Goal: Task Accomplishment & Management: Complete application form

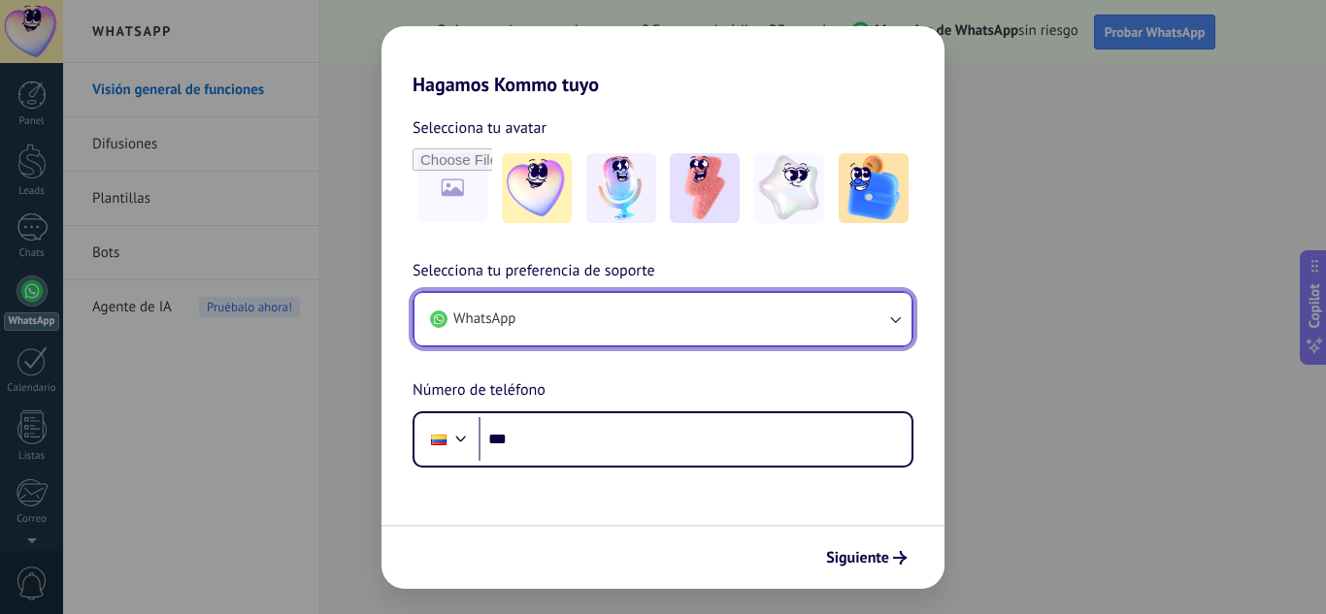
click at [894, 322] on icon "button" at bounding box center [894, 319] width 19 height 19
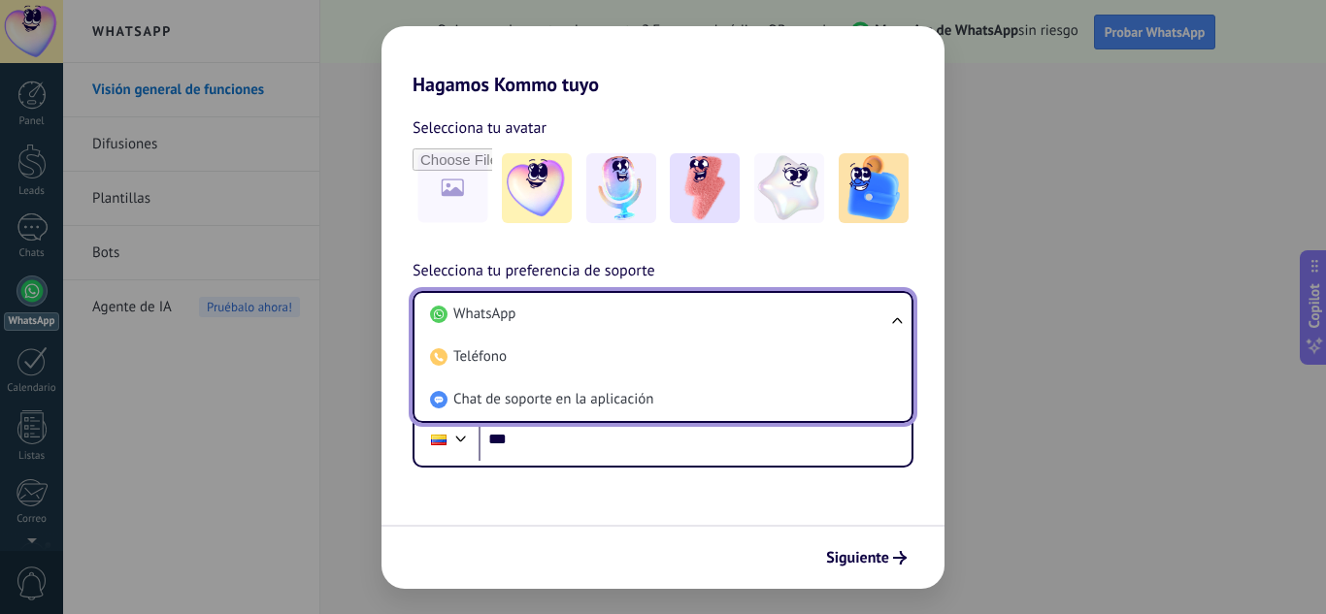
click at [894, 322] on ul "WhatsApp Teléfono Chat de soporte en la aplicación" at bounding box center [663, 357] width 501 height 132
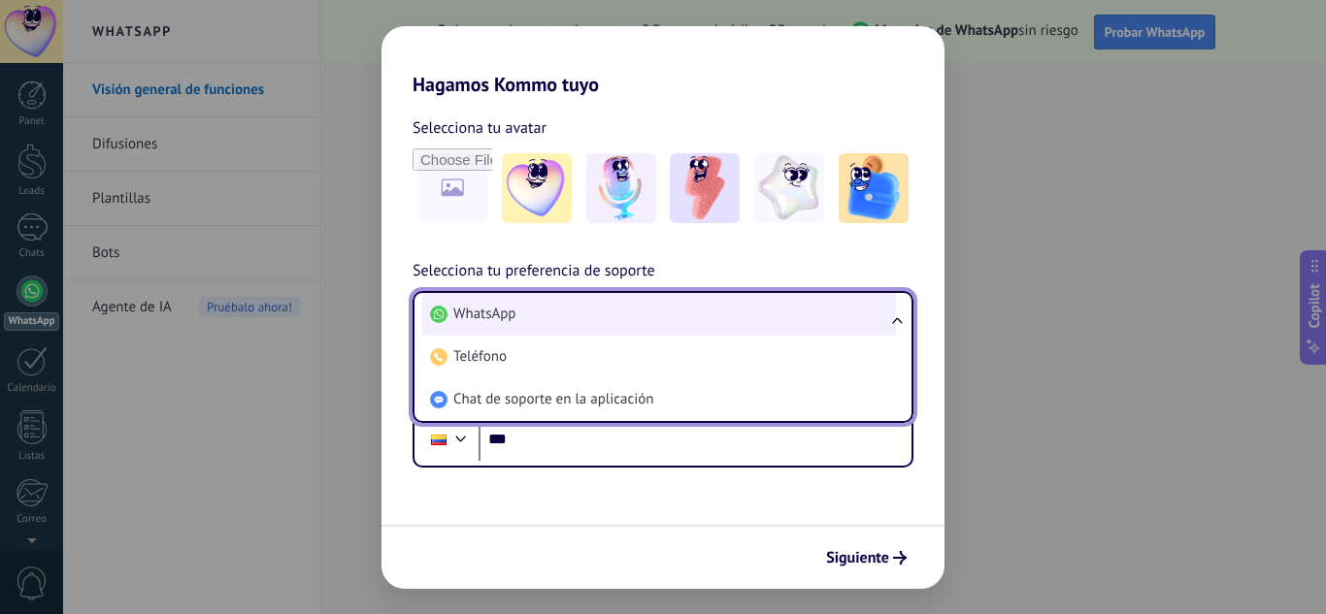
click at [660, 321] on li "WhatsApp" at bounding box center [659, 314] width 474 height 43
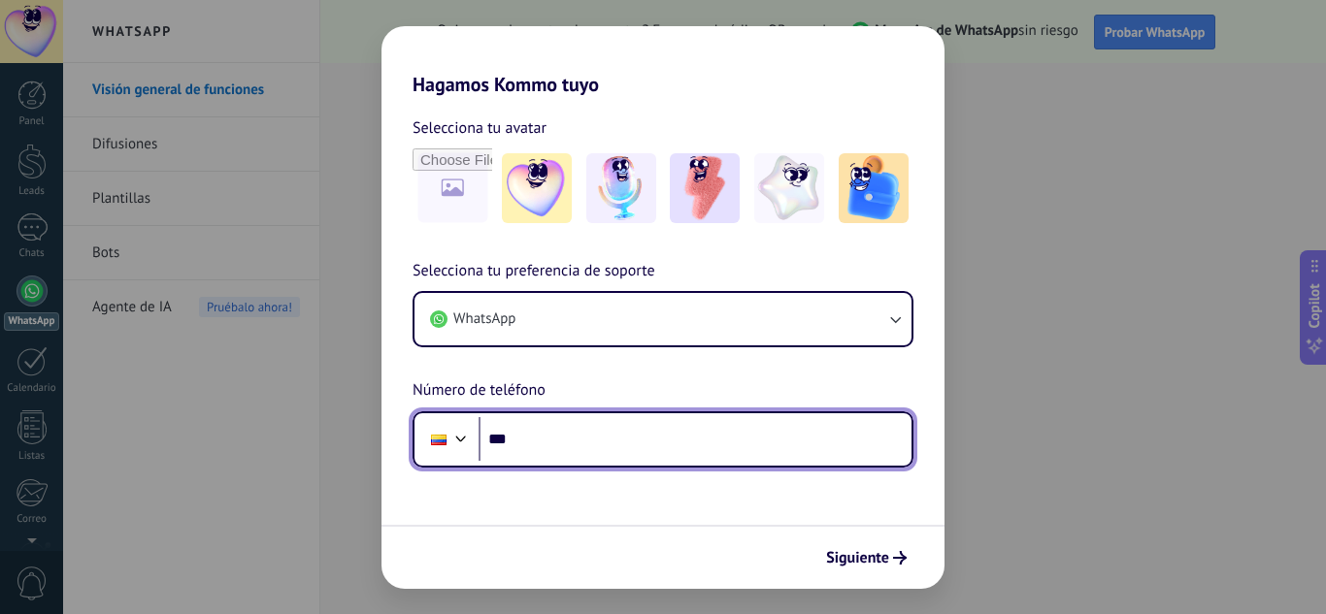
click at [656, 445] on input "***" at bounding box center [695, 439] width 433 height 45
type input "**********"
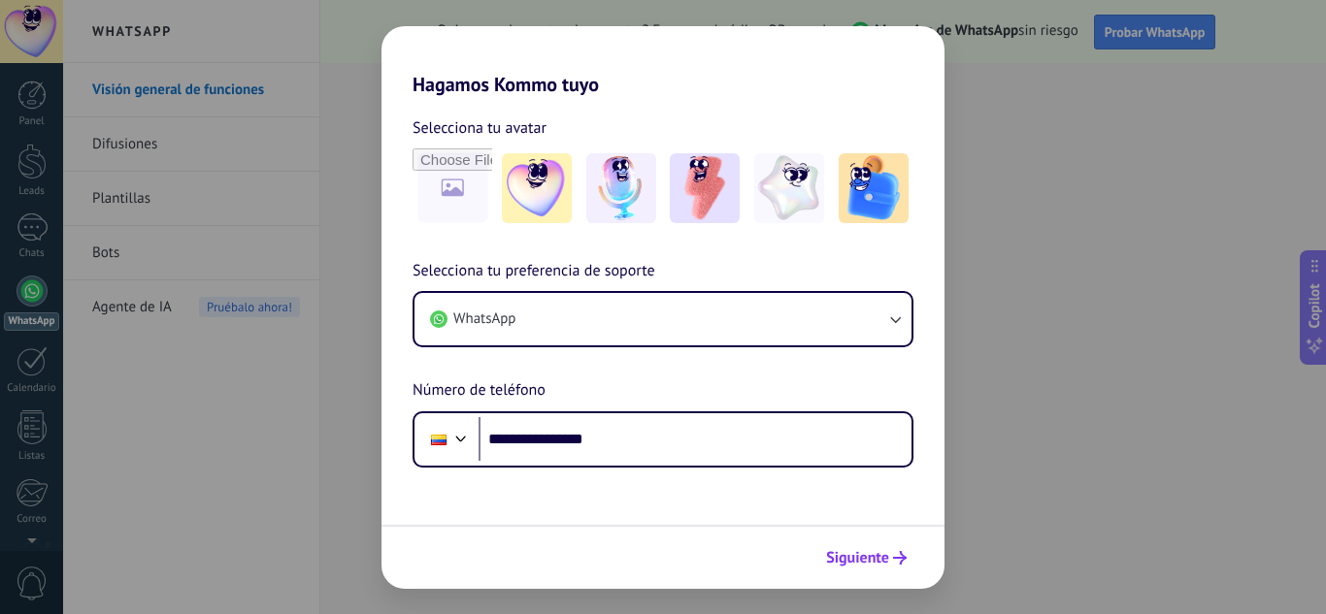
click at [874, 565] on span "Siguiente" at bounding box center [857, 558] width 63 height 14
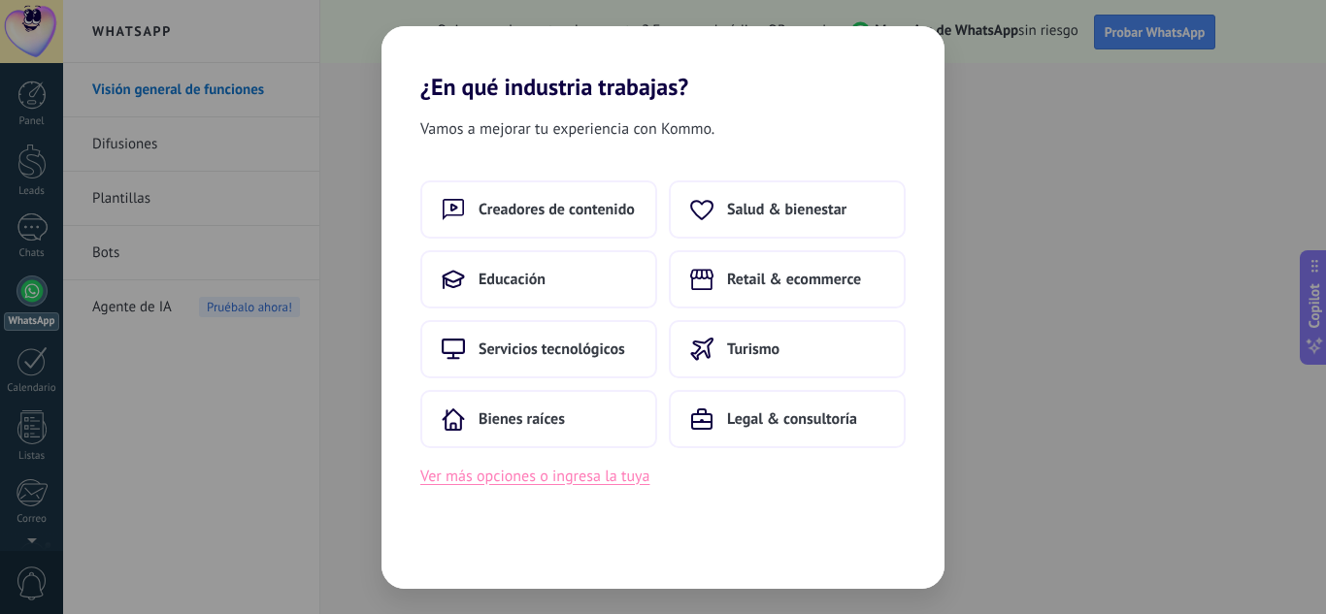
click at [552, 482] on button "Ver más opciones o ingresa la tuya" at bounding box center [534, 476] width 229 height 25
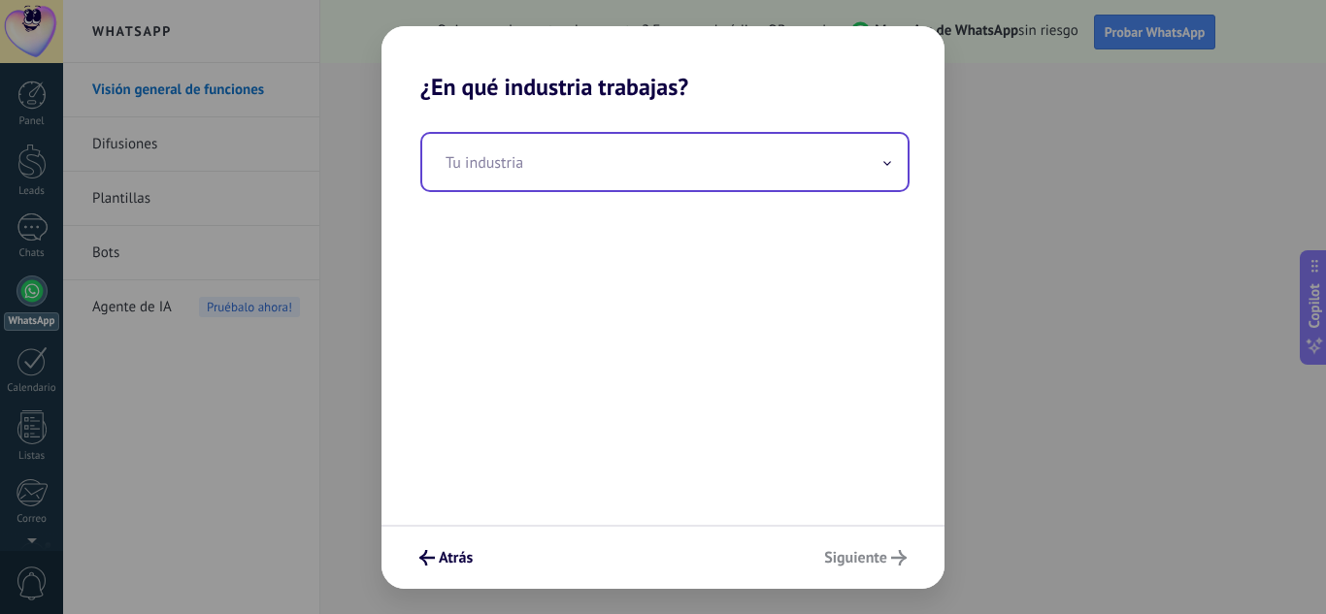
click at [782, 175] on input "text" at bounding box center [664, 162] width 485 height 56
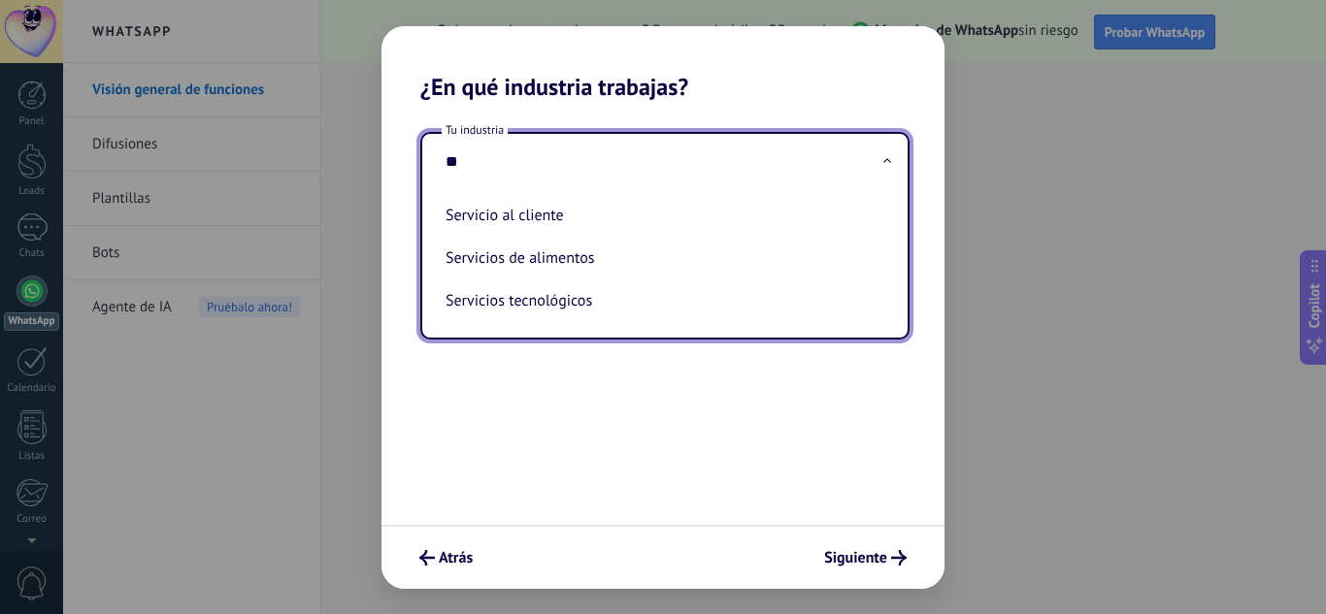
type input "*"
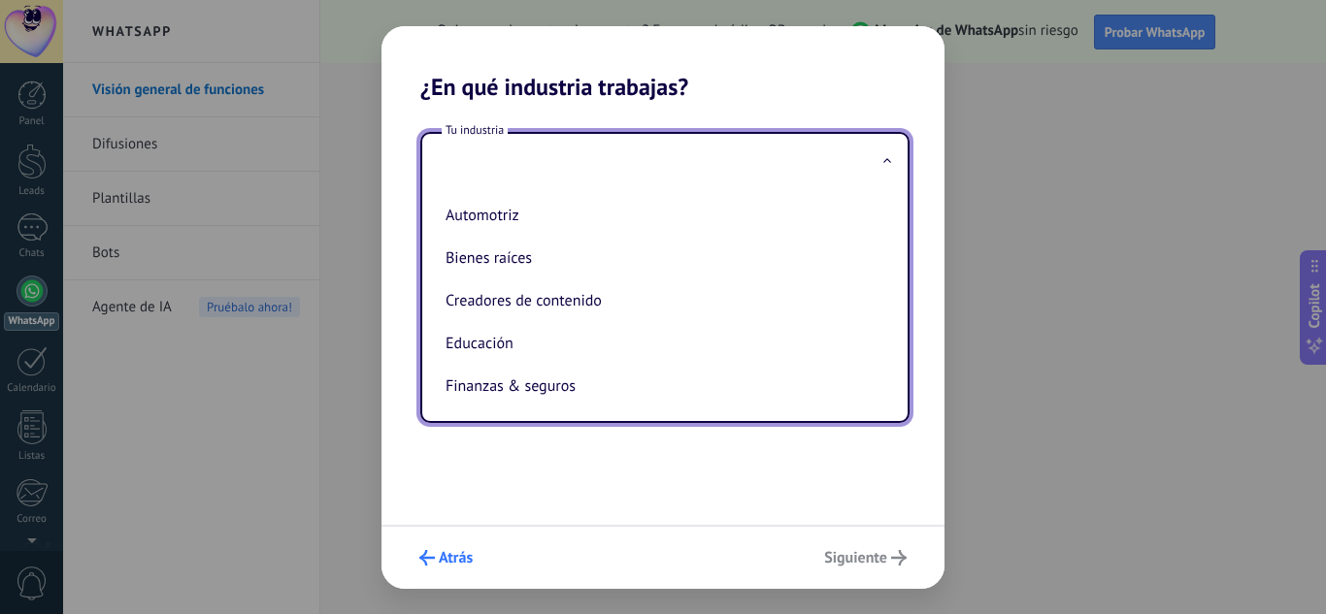
click at [463, 557] on span "Atrás" at bounding box center [456, 558] width 34 height 14
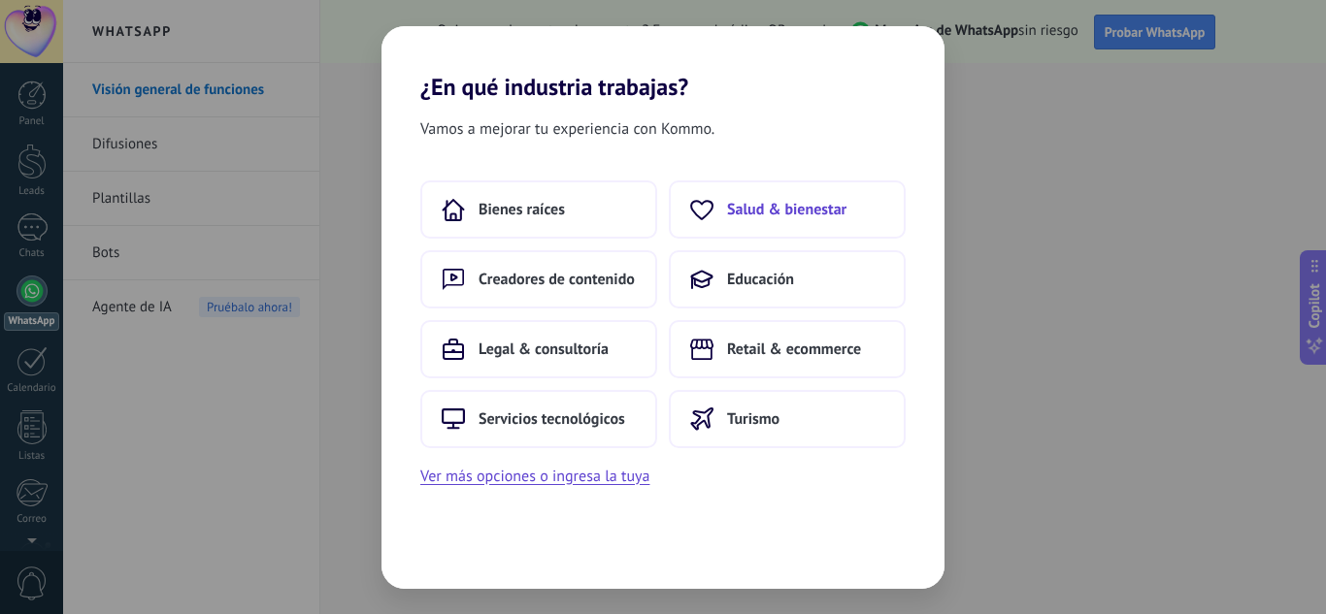
click at [830, 211] on span "Salud & bienestar" at bounding box center [786, 209] width 119 height 19
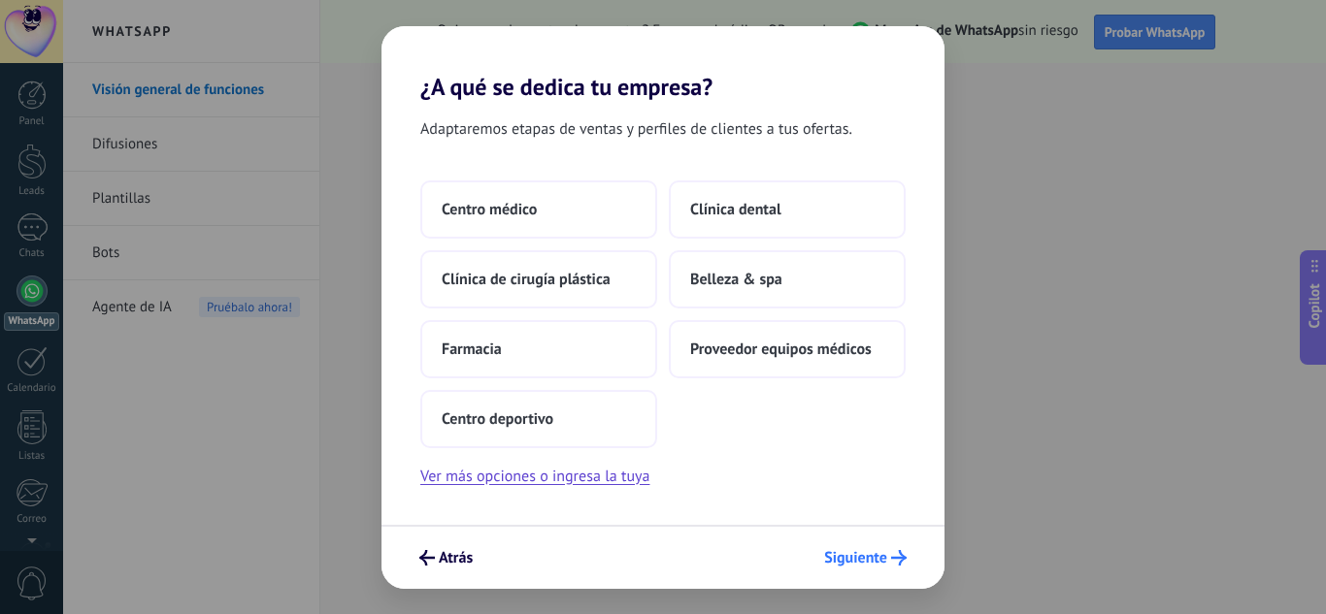
click at [870, 561] on span "Siguiente" at bounding box center [855, 558] width 63 height 14
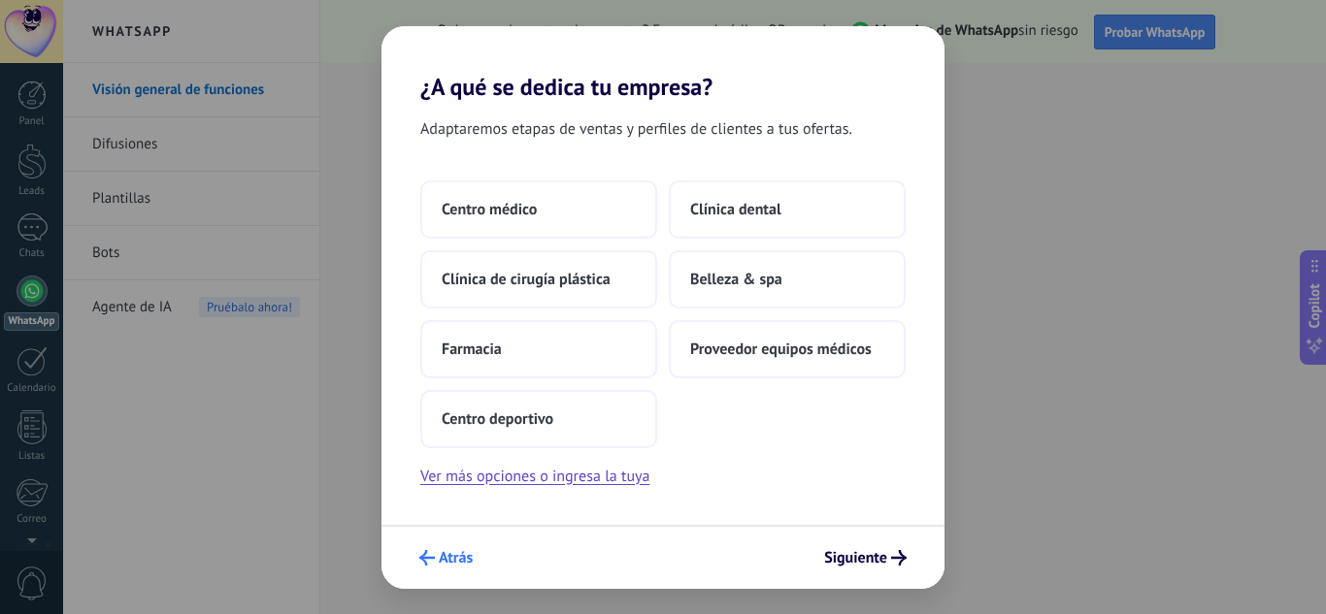
click at [471, 564] on span "Atrás" at bounding box center [456, 558] width 34 height 14
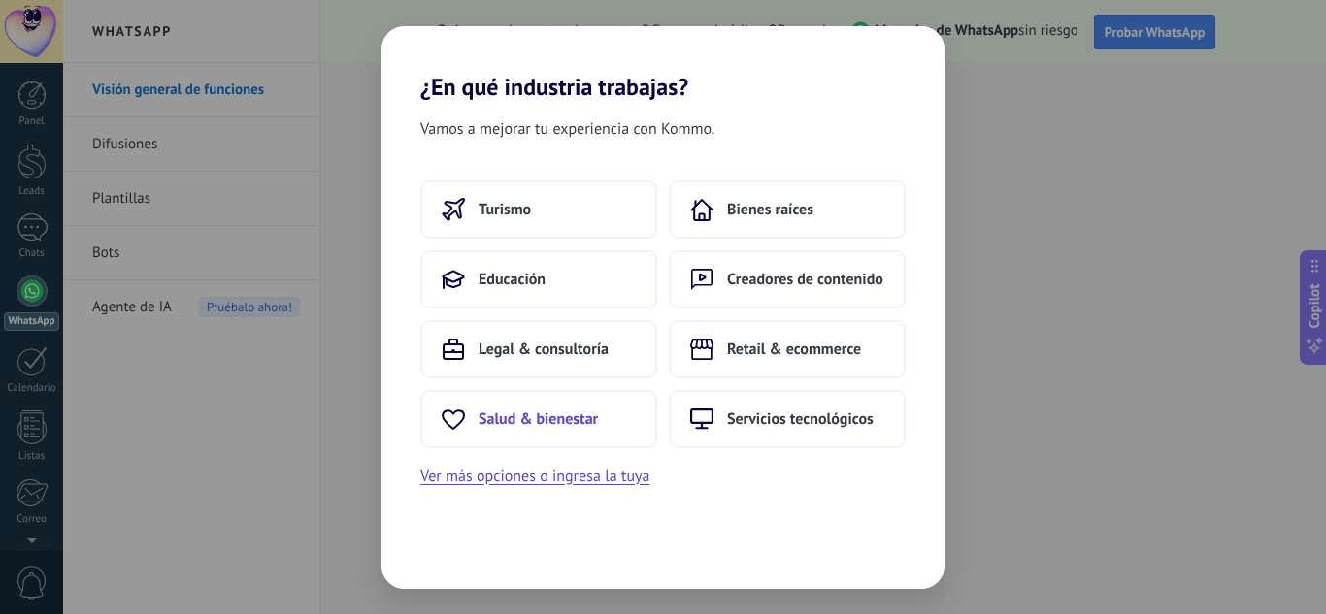
click at [549, 421] on span "Salud & bienestar" at bounding box center [538, 419] width 119 height 19
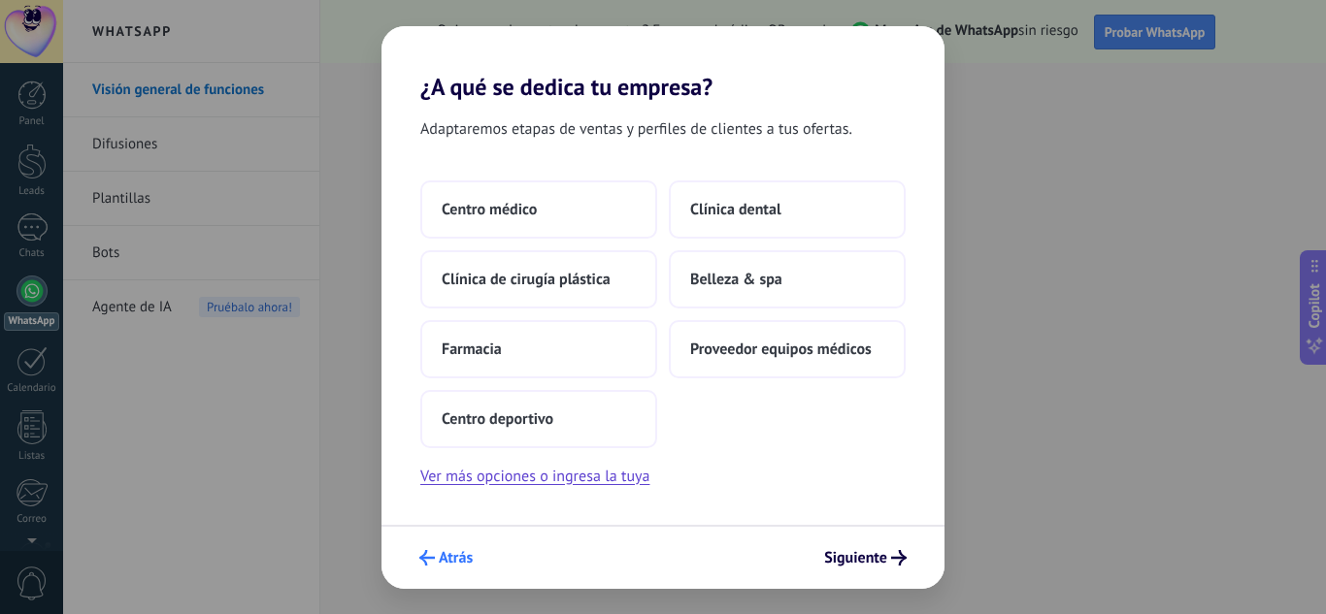
click at [452, 559] on span "Atrás" at bounding box center [456, 558] width 34 height 14
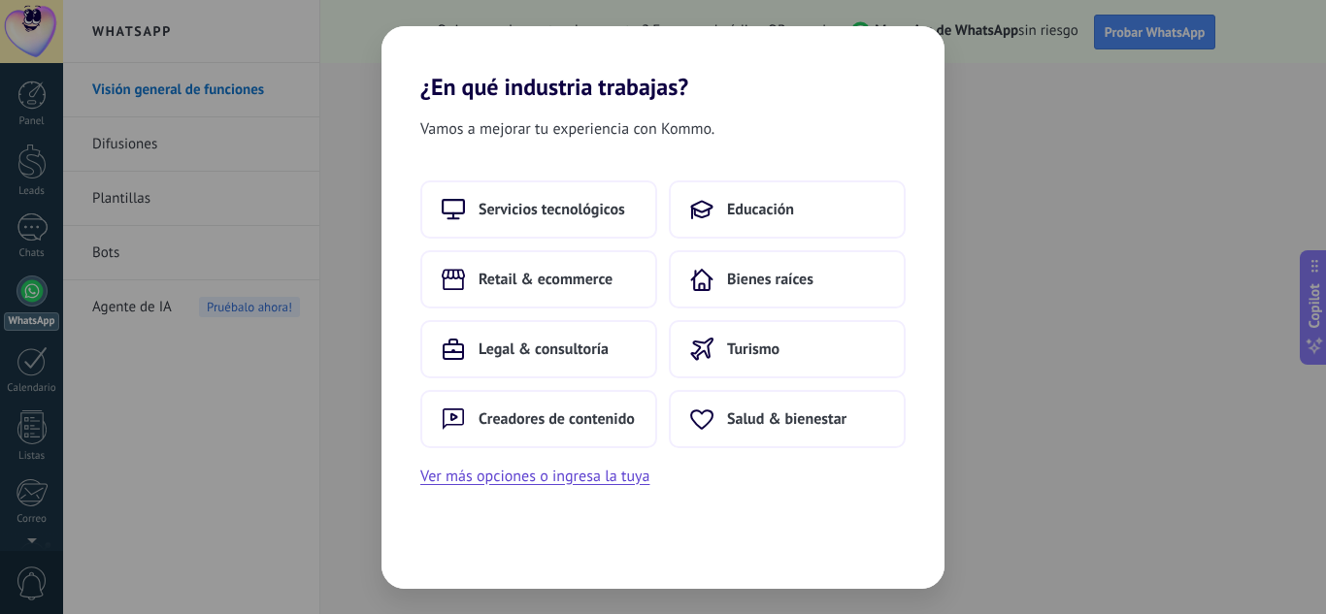
click at [1058, 430] on div "¿En qué industria trabajas? Vamos a mejorar tu experiencia con Kommo. Servicios…" at bounding box center [663, 307] width 1326 height 614
click at [560, 480] on button "Ver más opciones o ingresa la tuya" at bounding box center [534, 476] width 229 height 25
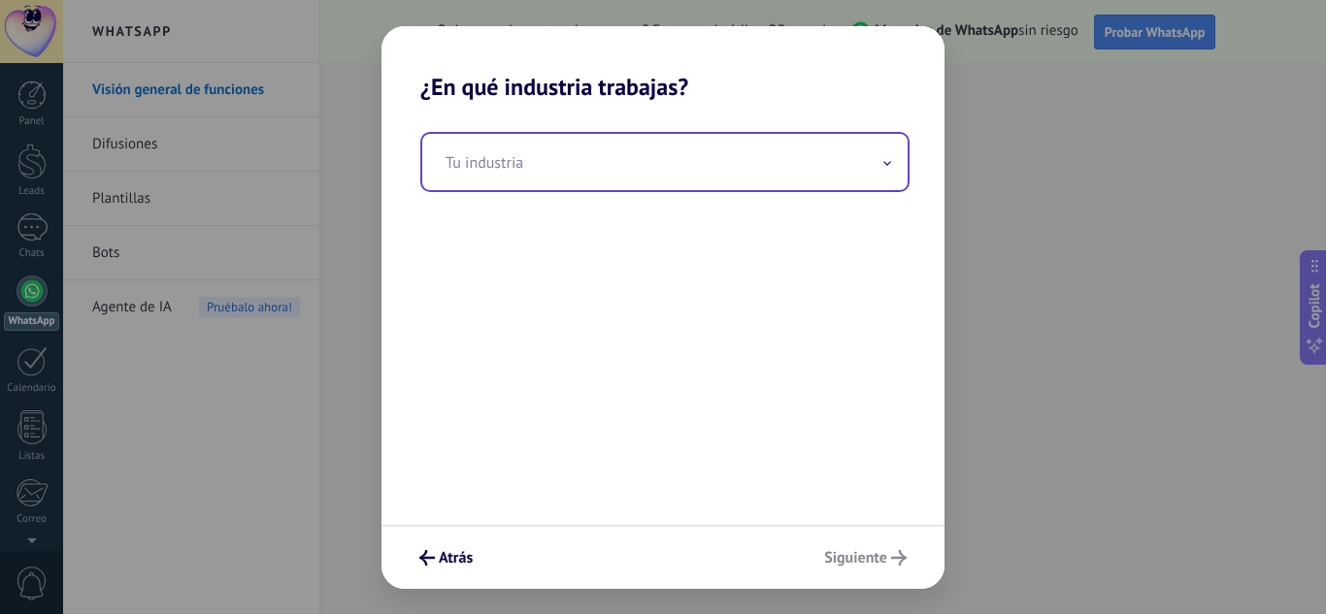
click at [821, 163] on input "text" at bounding box center [664, 162] width 485 height 56
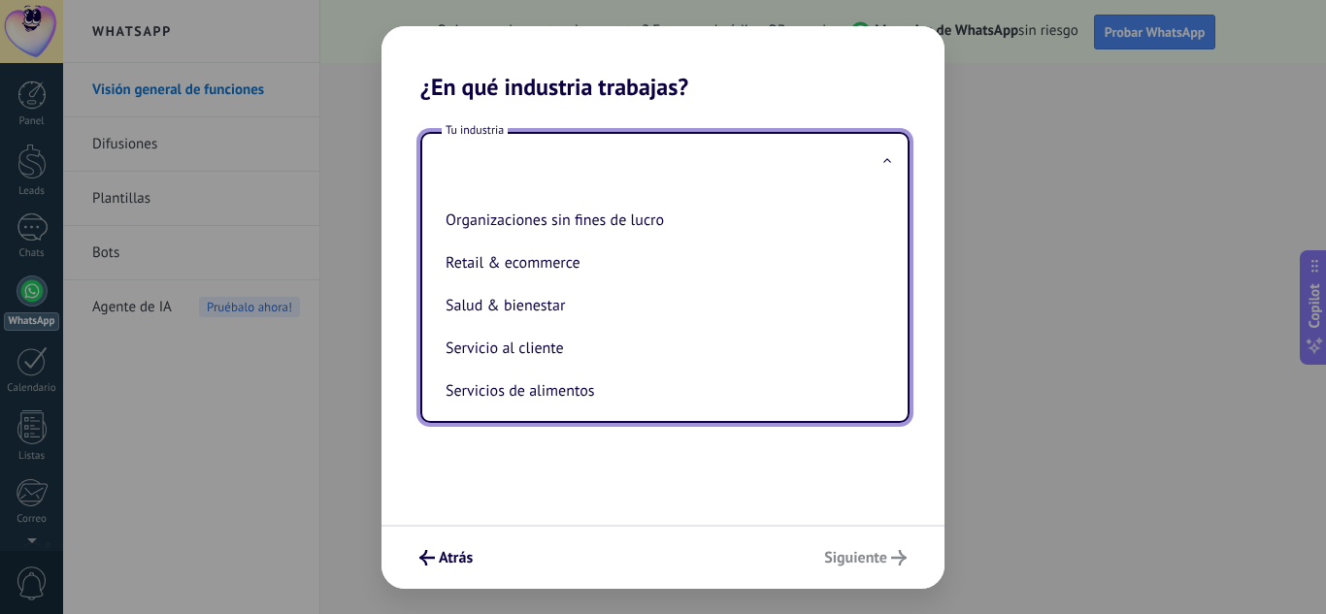
scroll to position [329, 0]
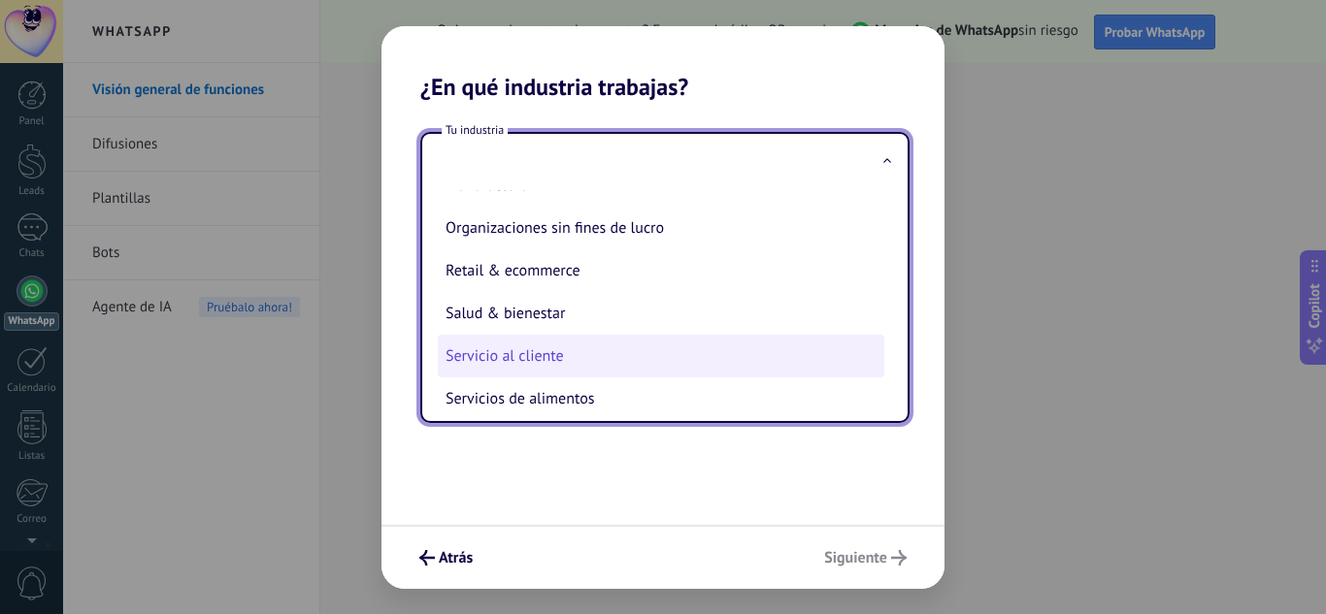
click at [477, 349] on li "Servicio al cliente" at bounding box center [661, 356] width 447 height 43
type input "**********"
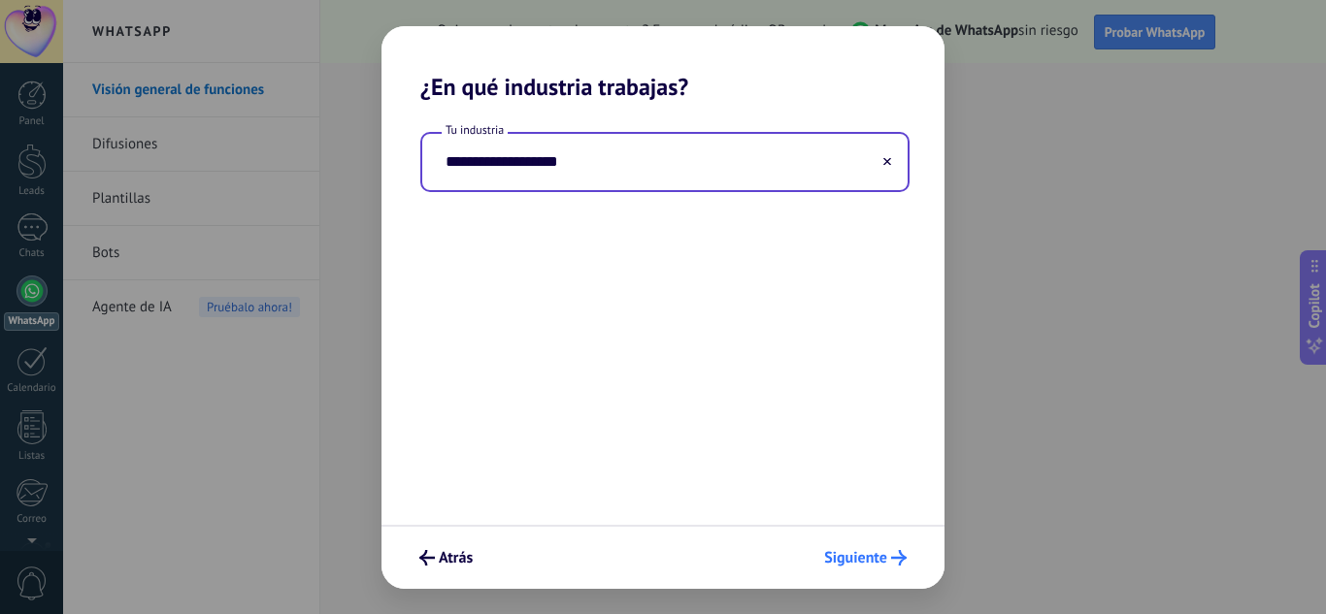
click at [865, 565] on span "Siguiente" at bounding box center [855, 558] width 63 height 14
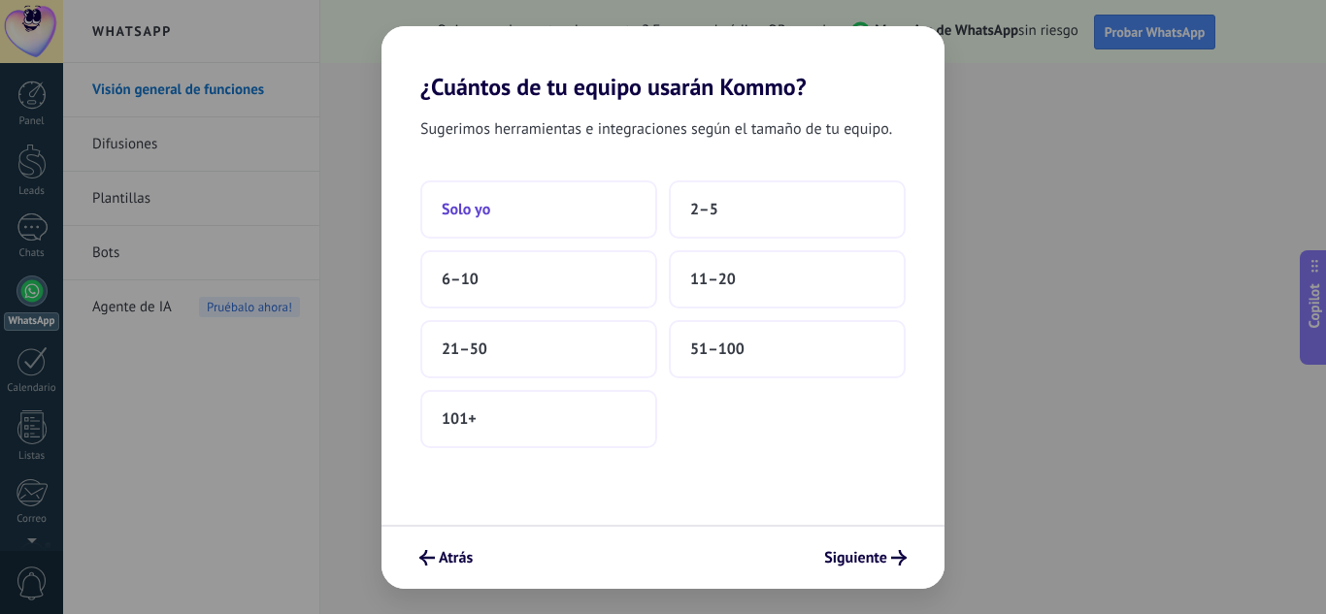
click at [497, 210] on button "Solo yo" at bounding box center [538, 210] width 237 height 58
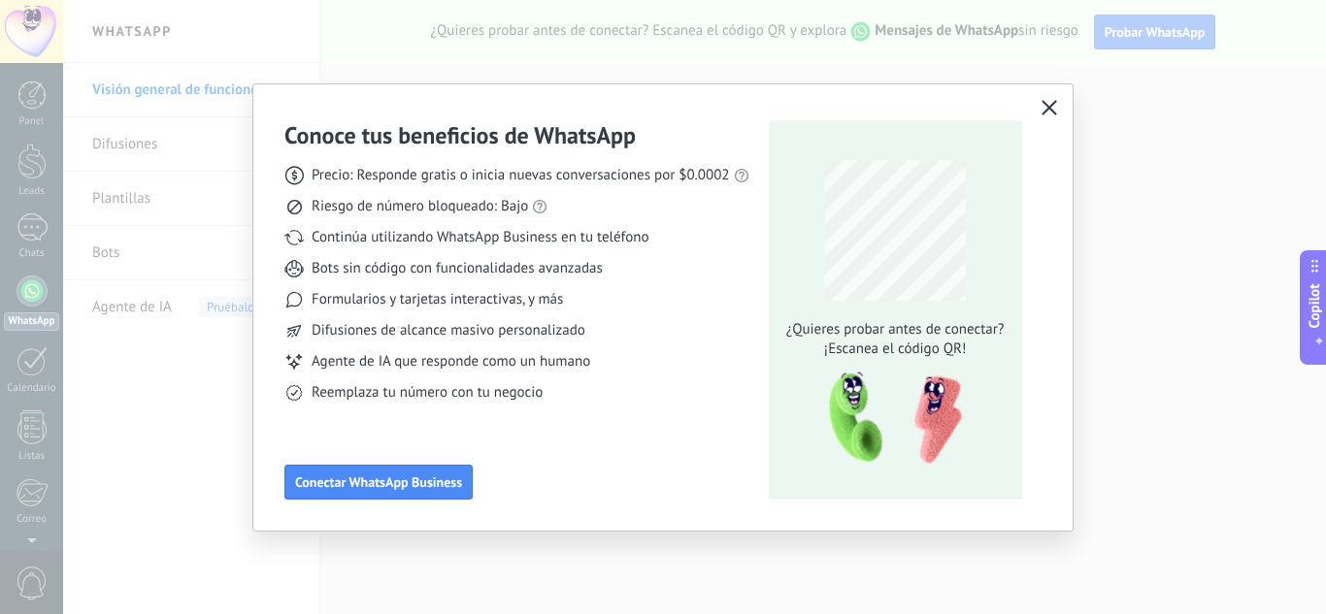
click at [1047, 108] on icon "button" at bounding box center [1050, 108] width 16 height 16
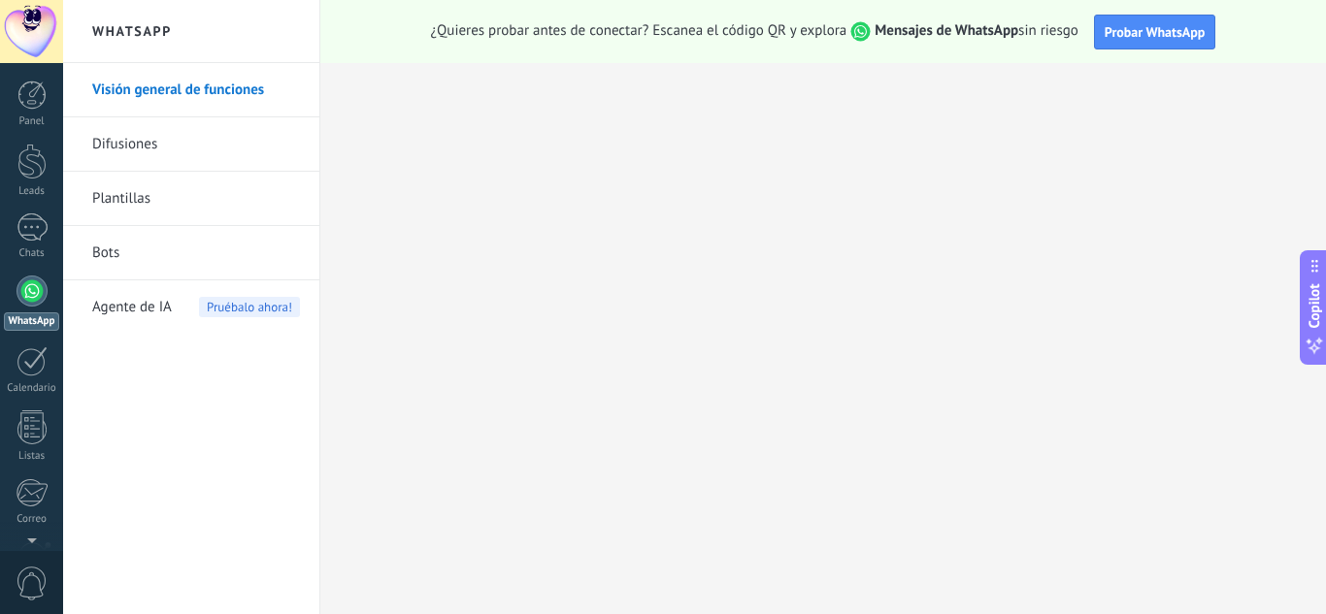
scroll to position [193, 0]
